Goal: Register for event/course

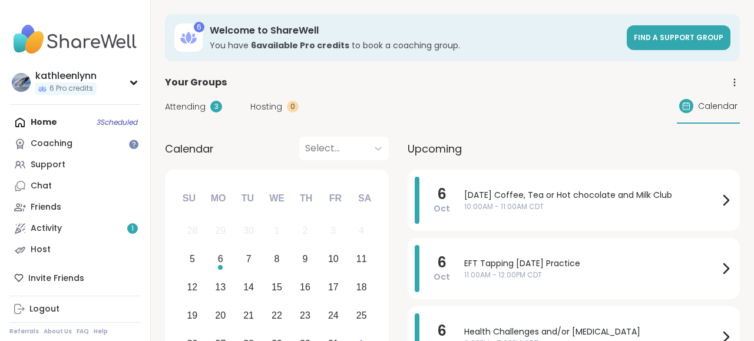
click at [39, 124] on div "Home 3 Scheduled Coaching Support Chat Friends Activity 1 Host" at bounding box center [74, 186] width 131 height 148
click at [181, 105] on span "Attending" at bounding box center [185, 107] width 41 height 12
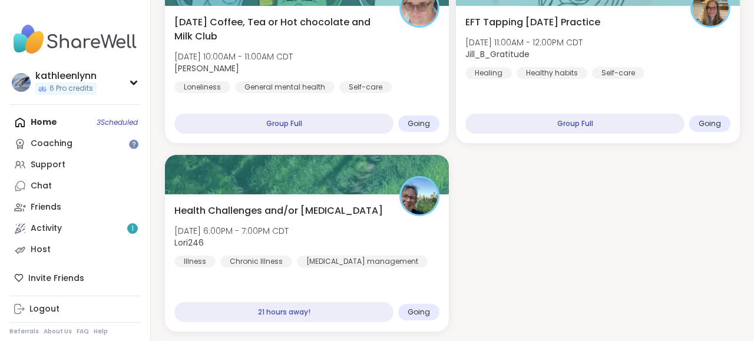
scroll to position [184, 0]
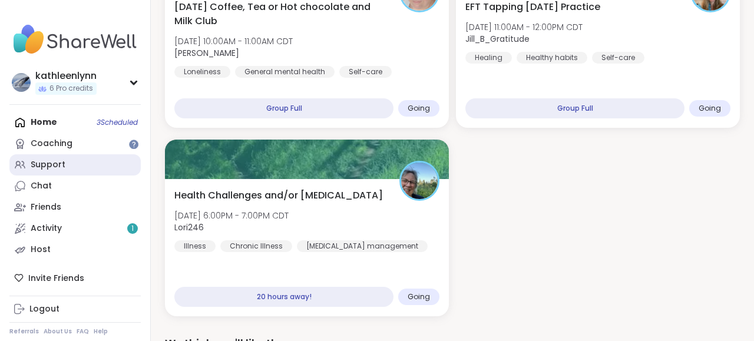
click at [48, 162] on div "Support" at bounding box center [48, 165] width 35 height 12
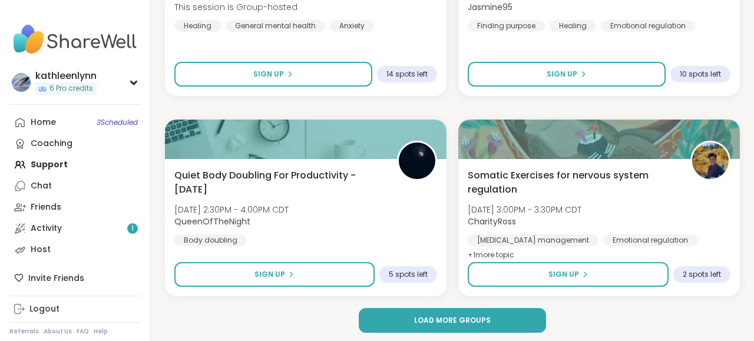
scroll to position [3514, 0]
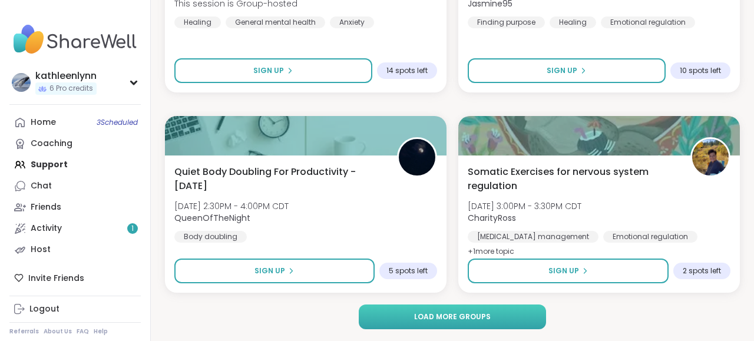
click at [451, 315] on span "Load more groups" at bounding box center [452, 316] width 77 height 11
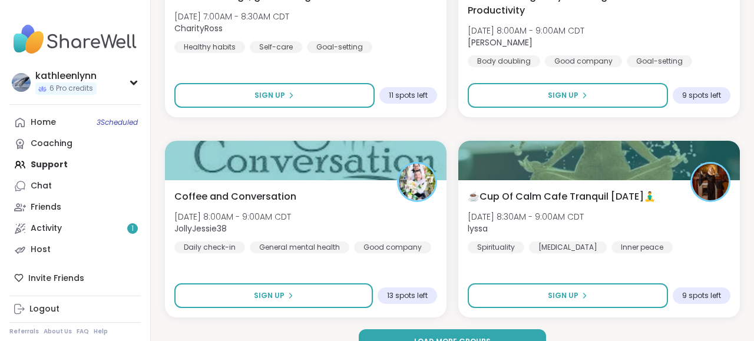
scroll to position [7117, 0]
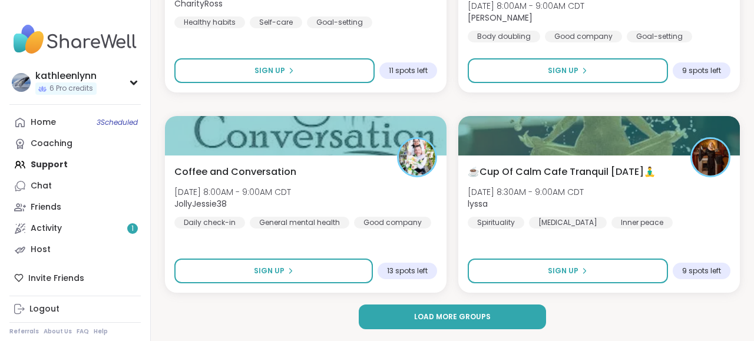
click at [451, 315] on span "Load more groups" at bounding box center [452, 316] width 77 height 11
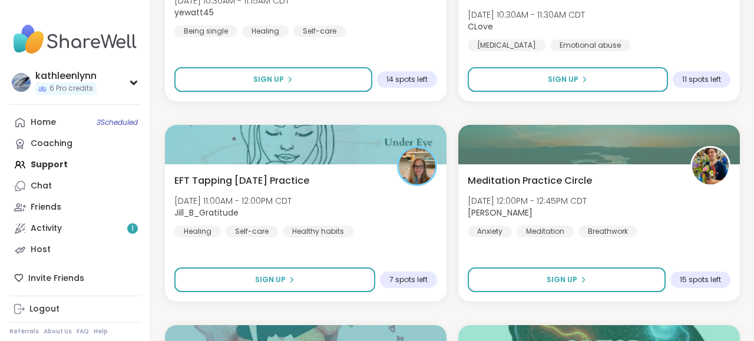
scroll to position [7913, 0]
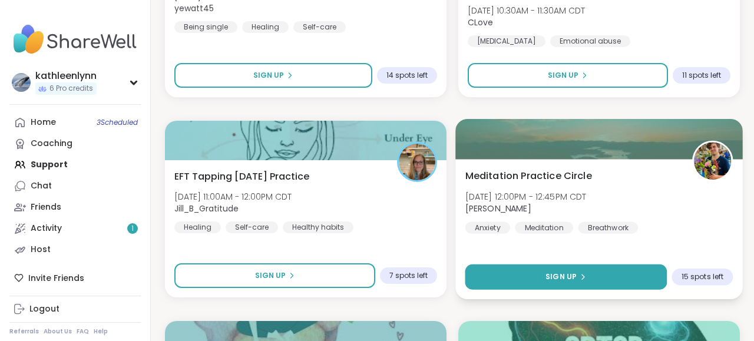
click at [569, 276] on span "Sign Up" at bounding box center [560, 276] width 31 height 11
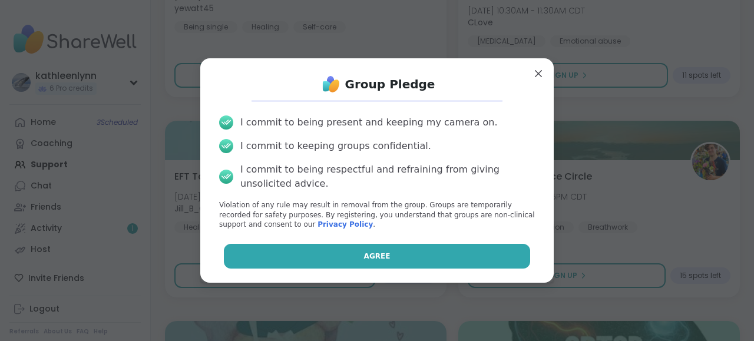
click at [500, 257] on button "Agree" at bounding box center [377, 256] width 307 height 25
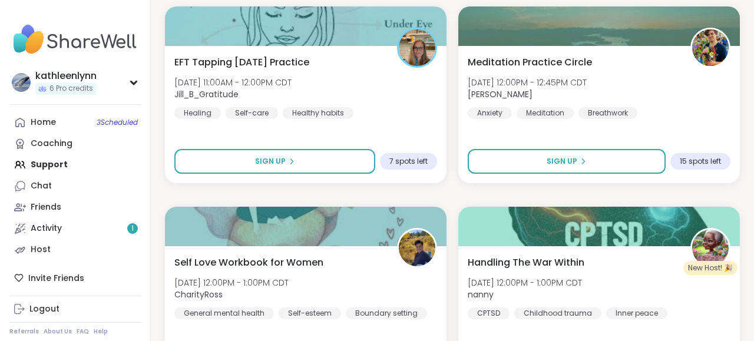
scroll to position [8035, 0]
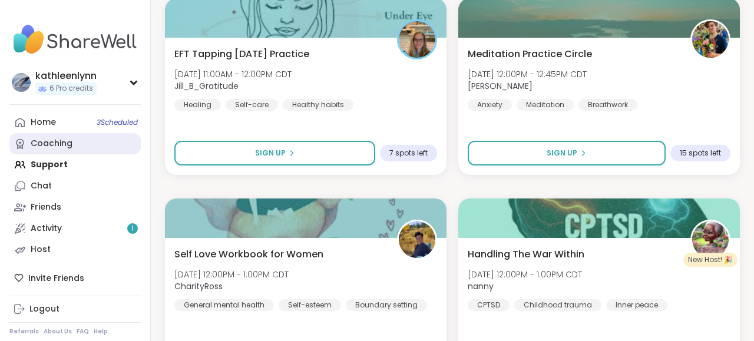
click at [60, 140] on div "Coaching" at bounding box center [52, 144] width 42 height 12
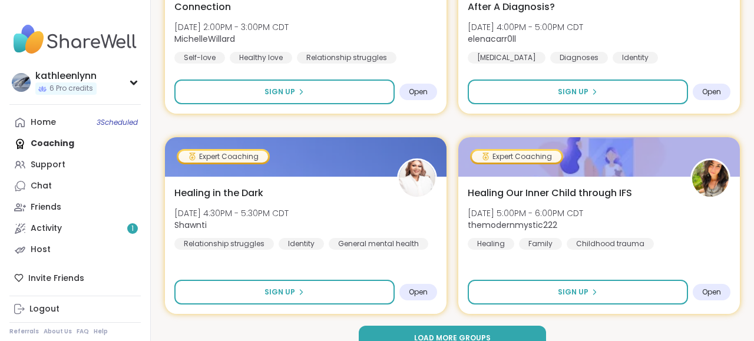
scroll to position [3505, 0]
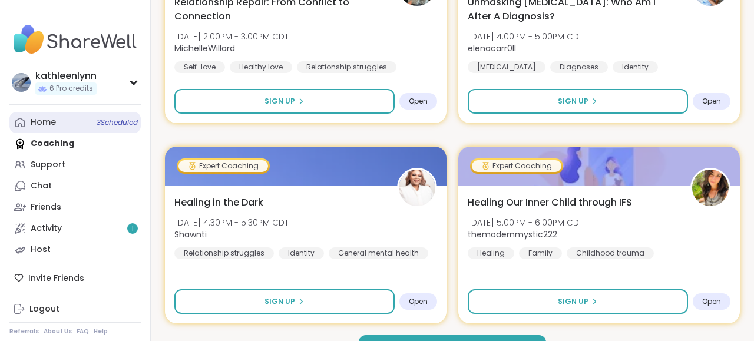
click at [64, 118] on link "Home 3 Scheduled" at bounding box center [74, 122] width 131 height 21
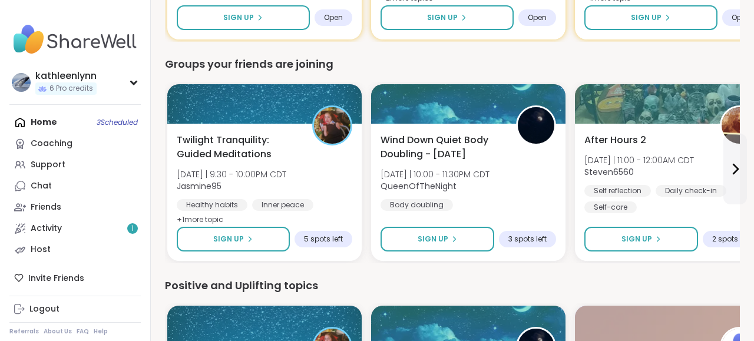
scroll to position [1041, 0]
